Goal: Download file/media

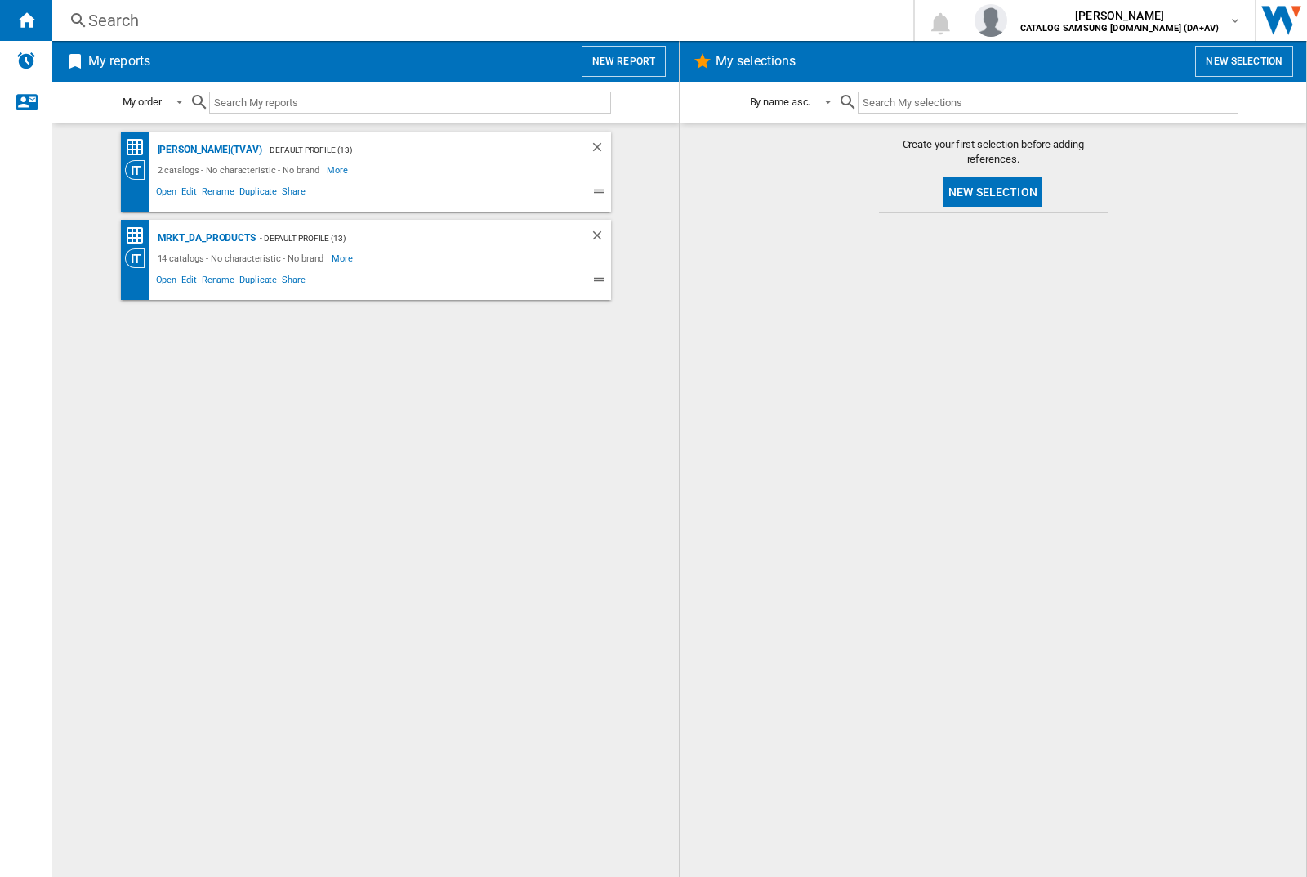
click at [181, 150] on div "[PERSON_NAME](TVAV)" at bounding box center [208, 150] width 109 height 20
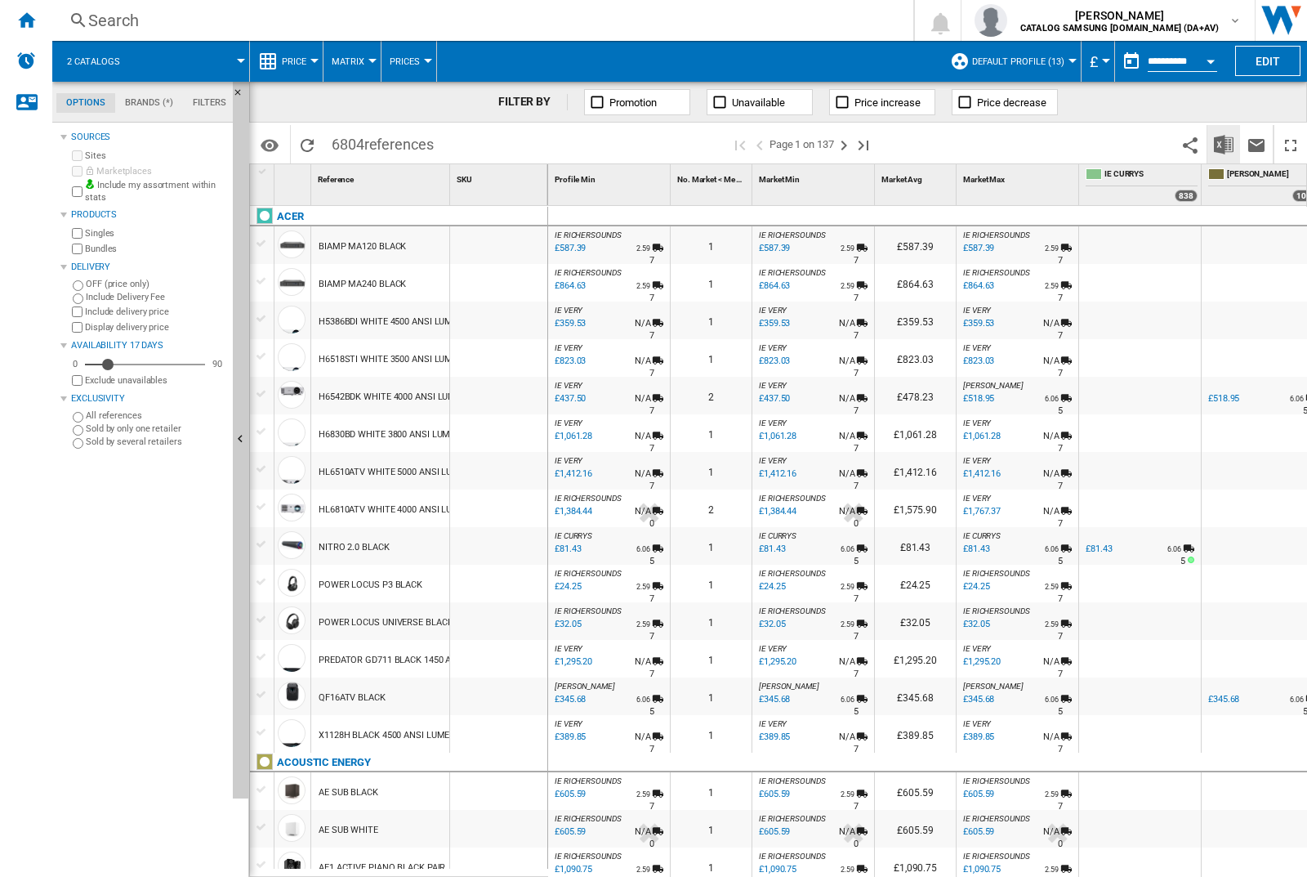
click at [1224, 144] on img "Download in Excel" at bounding box center [1224, 145] width 20 height 20
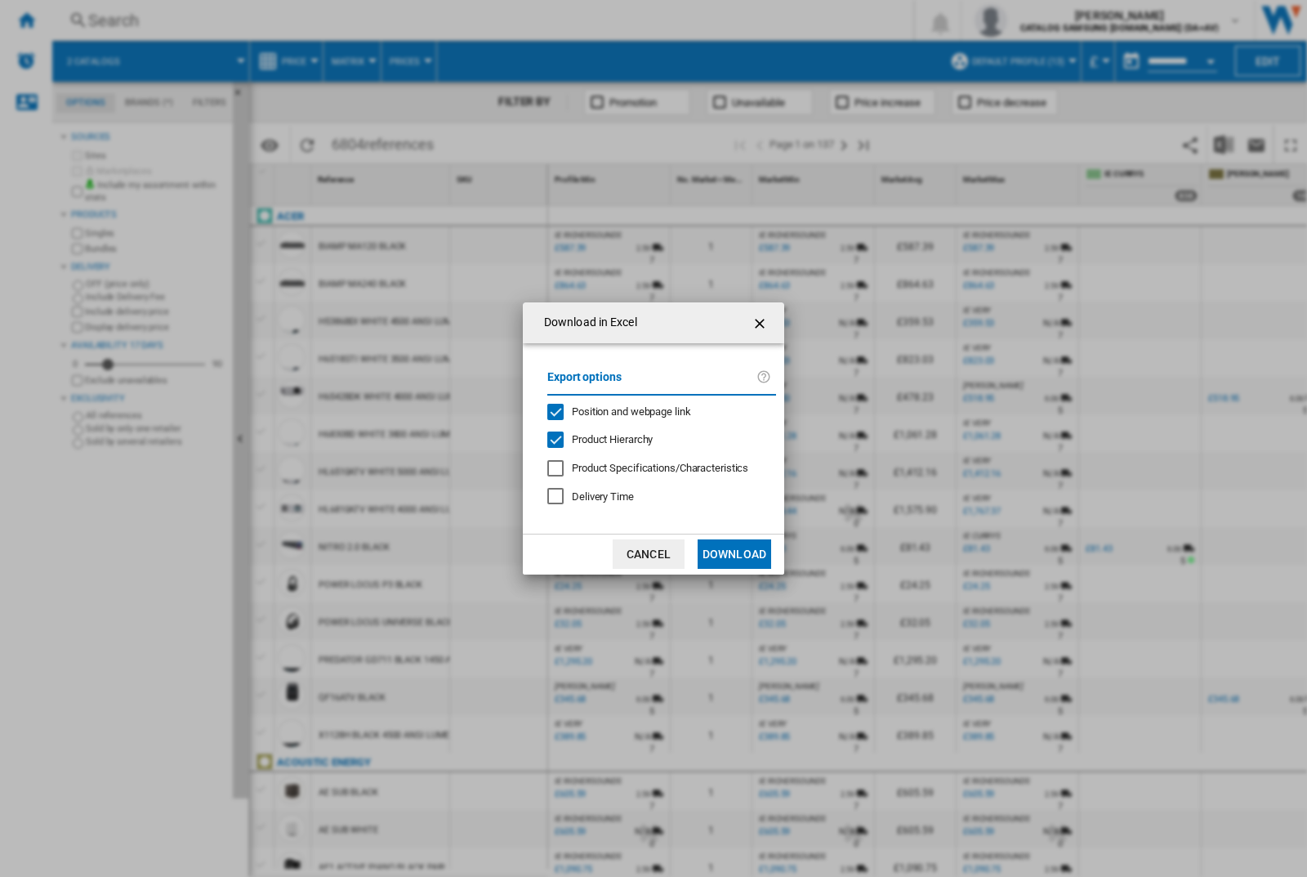
click at [655, 411] on span "Position and webpage link" at bounding box center [631, 411] width 119 height 12
click at [734, 554] on button "Download" at bounding box center [735, 553] width 74 height 29
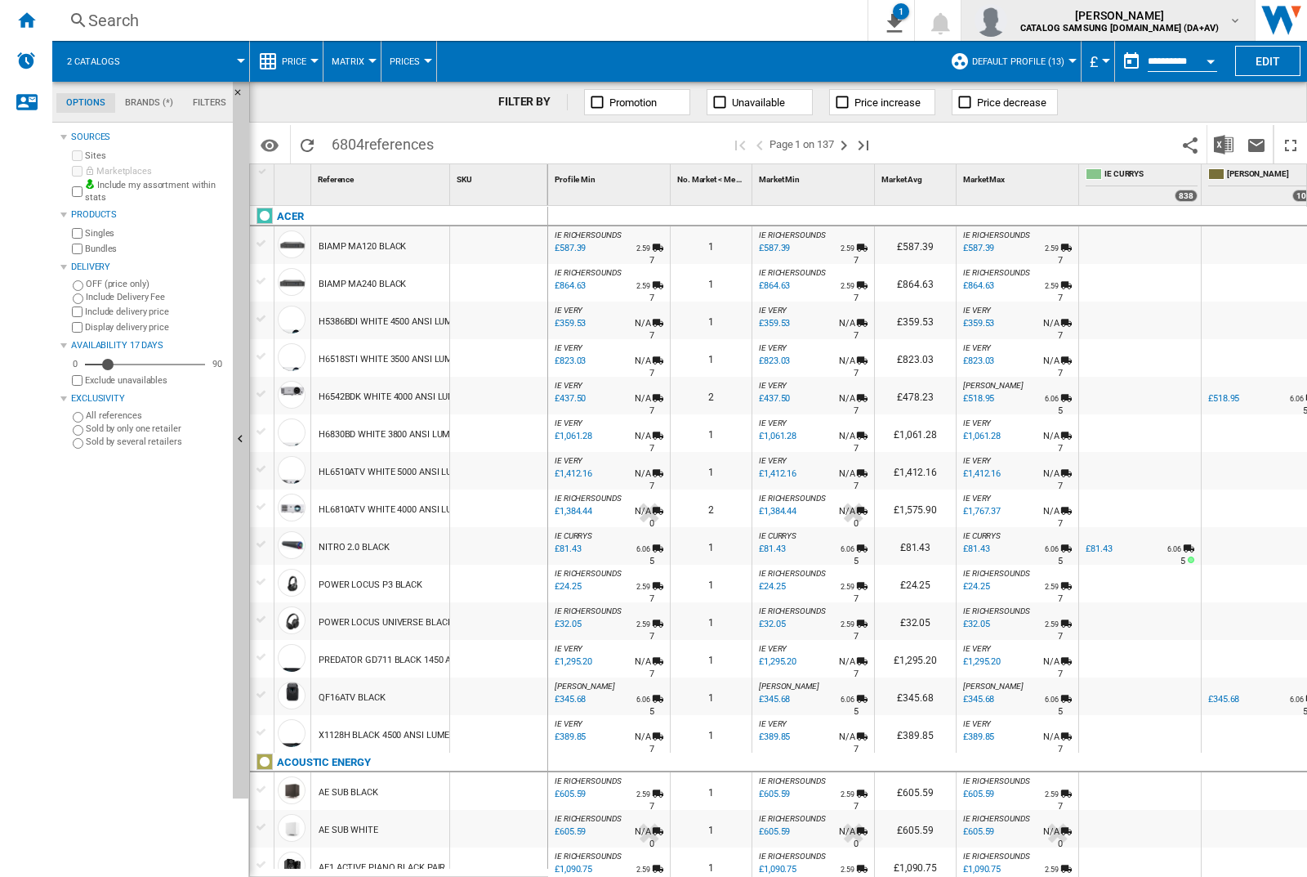
click at [1007, 20] on img "button" at bounding box center [991, 20] width 33 height 33
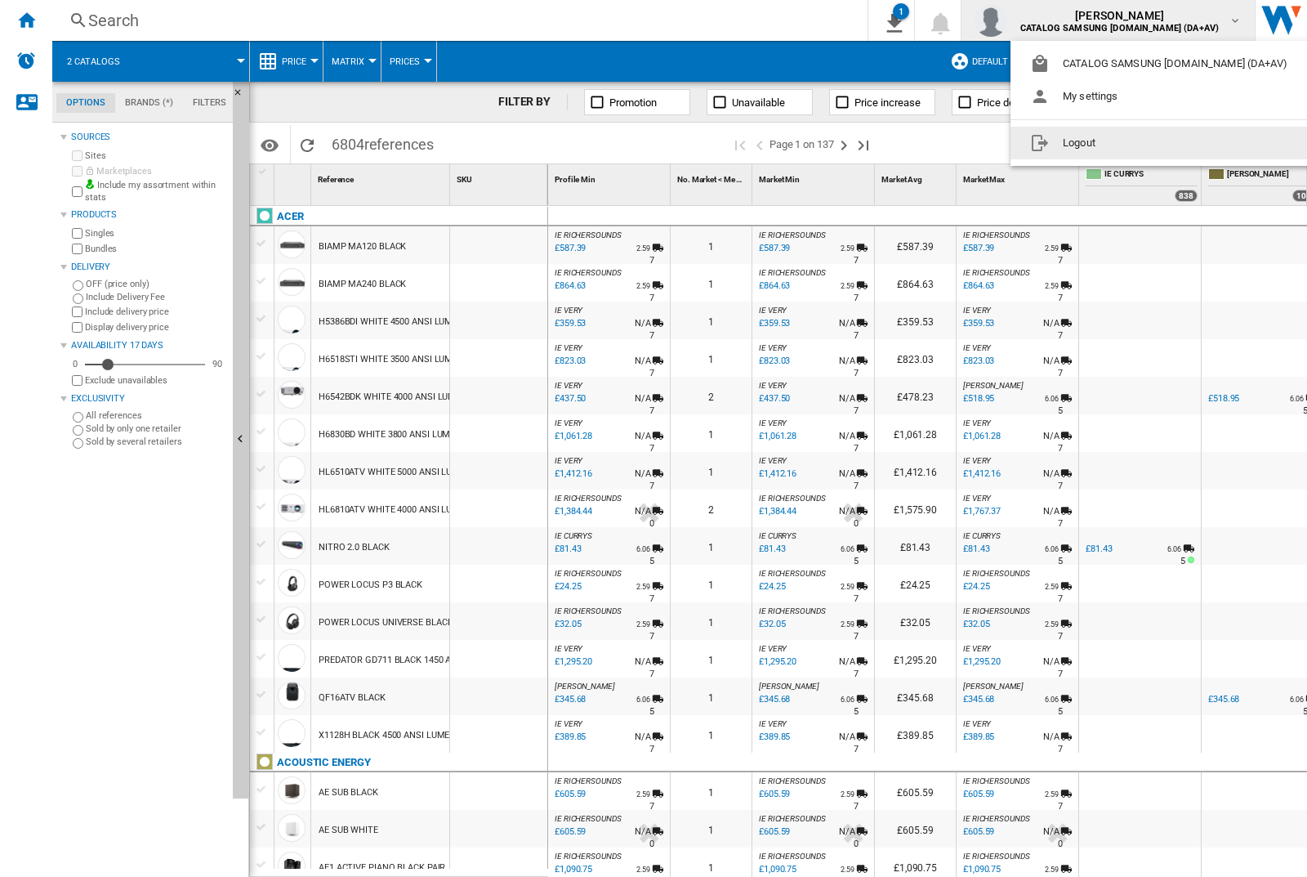
click at [1136, 143] on button "Logout" at bounding box center [1162, 143] width 303 height 33
